Goal: Task Accomplishment & Management: Manage account settings

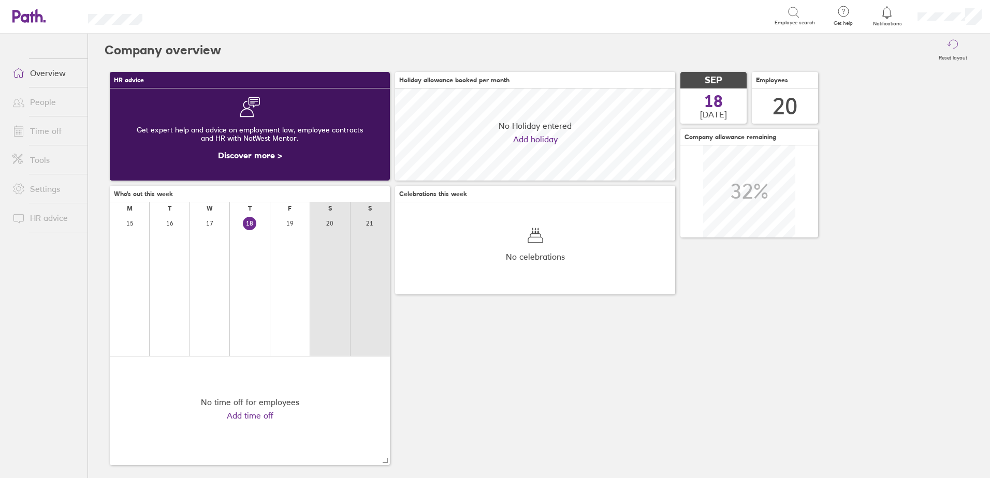
scroll to position [92, 280]
click at [51, 133] on link "Time off" at bounding box center [45, 131] width 83 height 21
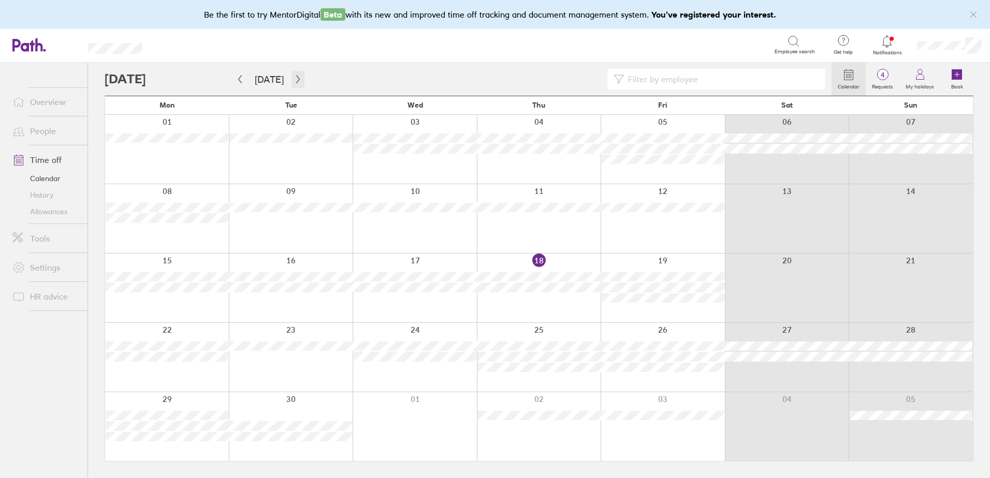
click at [296, 81] on icon "button" at bounding box center [297, 80] width 3 height 8
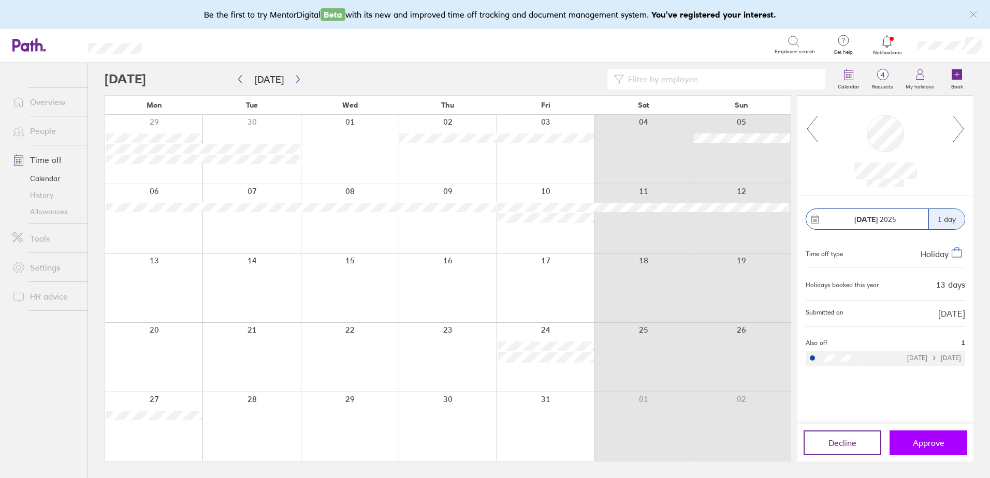
click at [940, 431] on button "Approve" at bounding box center [928, 443] width 78 height 25
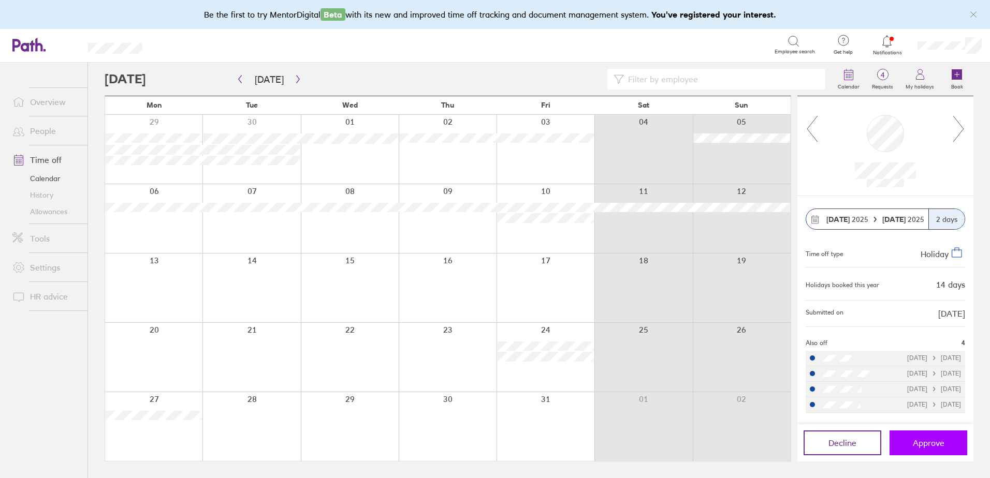
click at [924, 439] on span "Approve" at bounding box center [929, 442] width 32 height 9
